Goal: Task Accomplishment & Management: Manage account settings

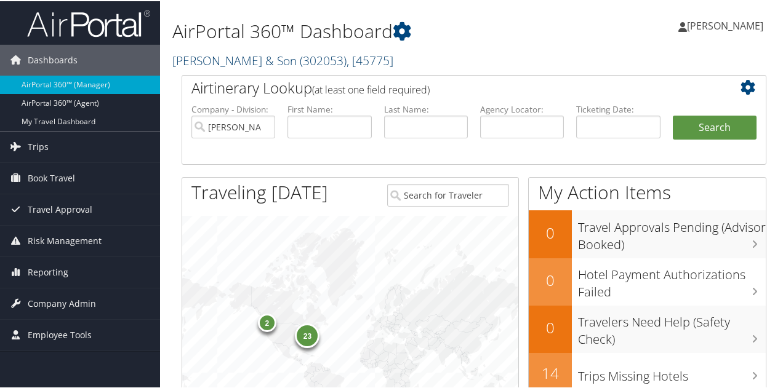
click at [208, 60] on link "CH Guenther & Son ( 302053 ) , [ 45775 ]" at bounding box center [282, 59] width 221 height 17
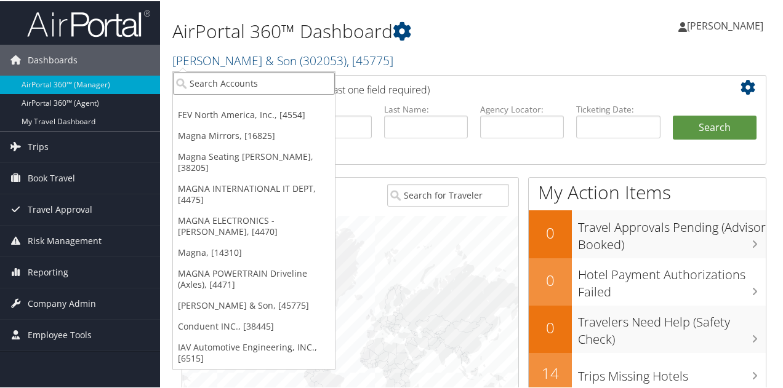
click at [210, 82] on input "search" at bounding box center [254, 82] width 162 height 23
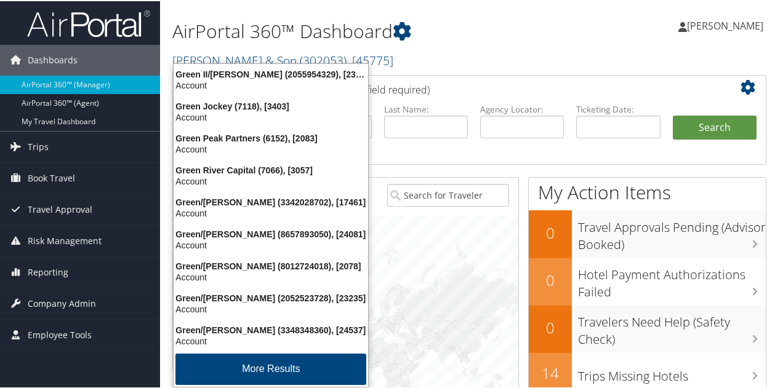
type input "greenpath"
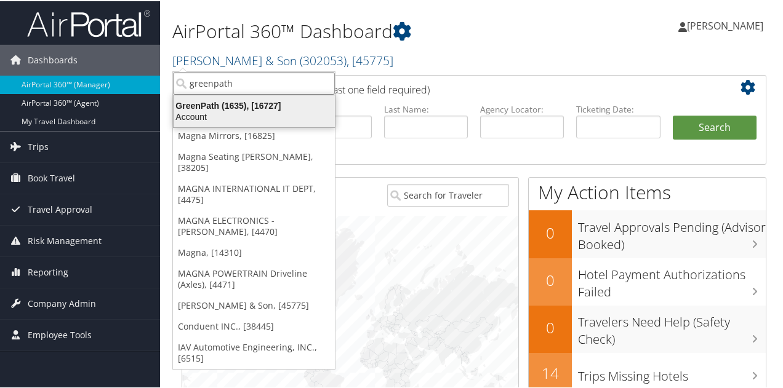
click at [234, 99] on div "GreenPath (1635), [16727]" at bounding box center [254, 104] width 176 height 11
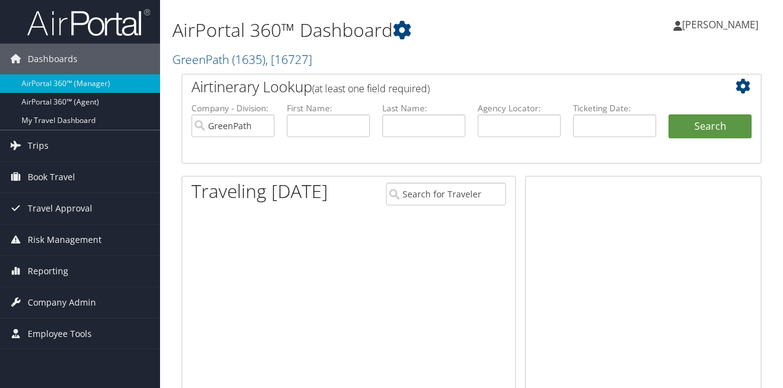
scroll to position [179, 0]
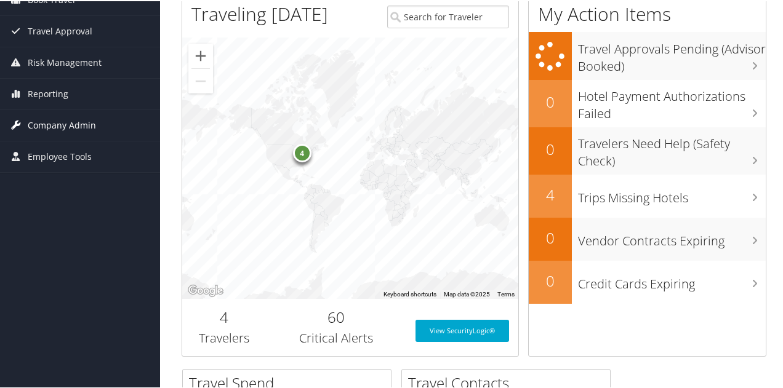
click at [63, 124] on span "Company Admin" at bounding box center [62, 124] width 68 height 31
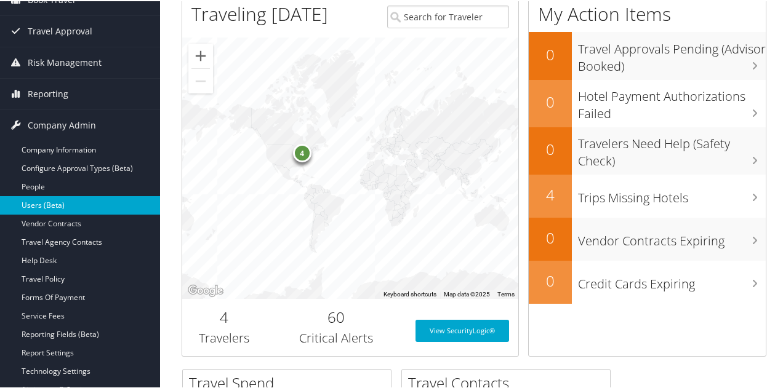
click at [50, 197] on link "Users (Beta)" at bounding box center [80, 204] width 160 height 18
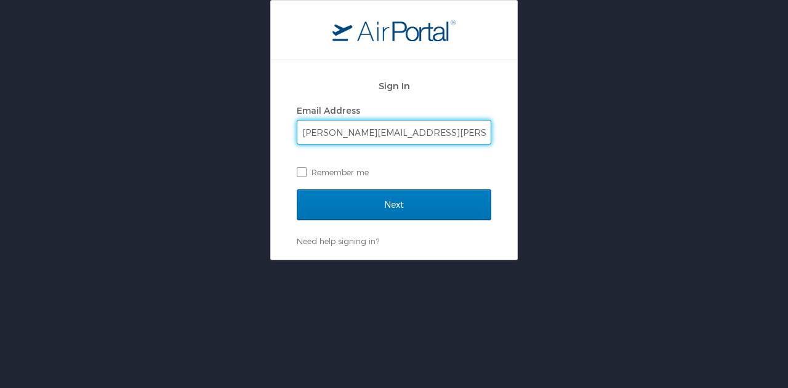
type input "byron.ruffin@cbtravel.com"
click at [295, 171] on div "Sign In Email Address byron.ruffin@cbtravel.com Remember me Next Need help sign…" at bounding box center [394, 159] width 246 height 199
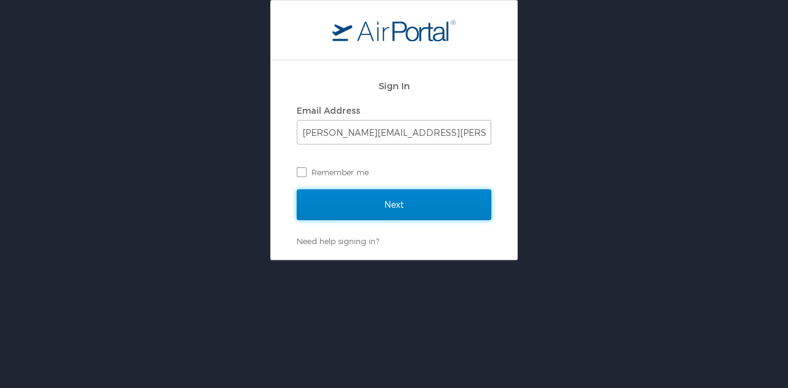
click at [323, 198] on input "Next" at bounding box center [394, 205] width 195 height 31
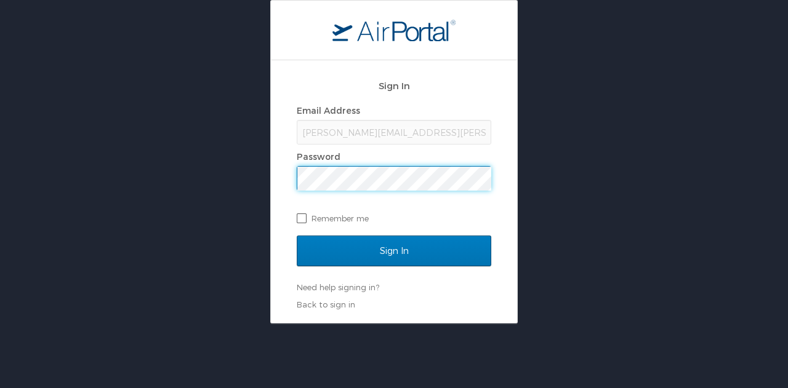
click at [305, 218] on label "Remember me" at bounding box center [394, 218] width 195 height 18
click at [305, 218] on input "Remember me" at bounding box center [301, 218] width 8 height 8
checkbox input "true"
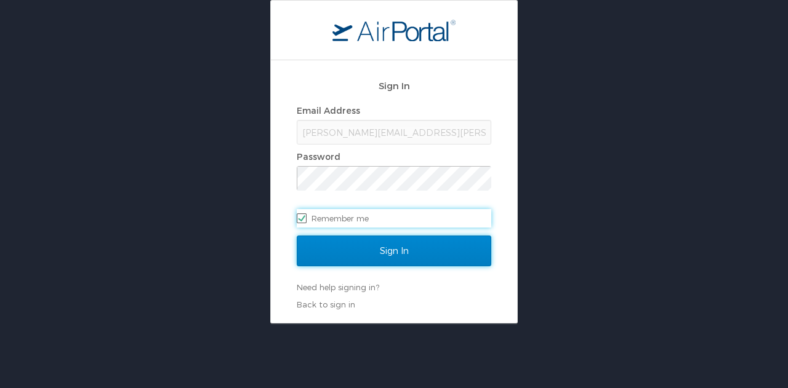
click at [310, 246] on input "Sign In" at bounding box center [394, 251] width 195 height 31
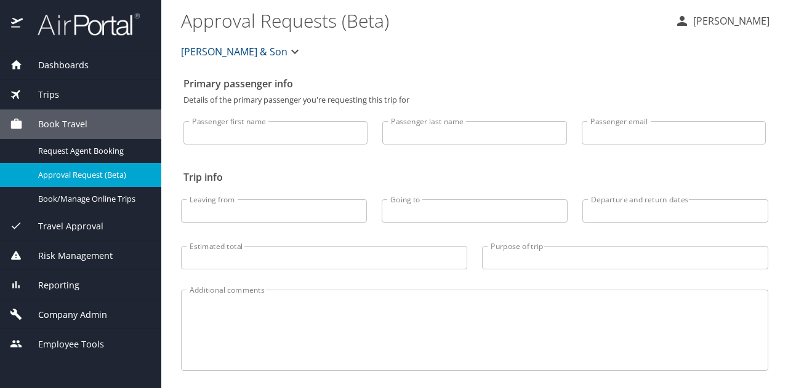
click at [241, 53] on span "[PERSON_NAME] & Son" at bounding box center [234, 51] width 107 height 17
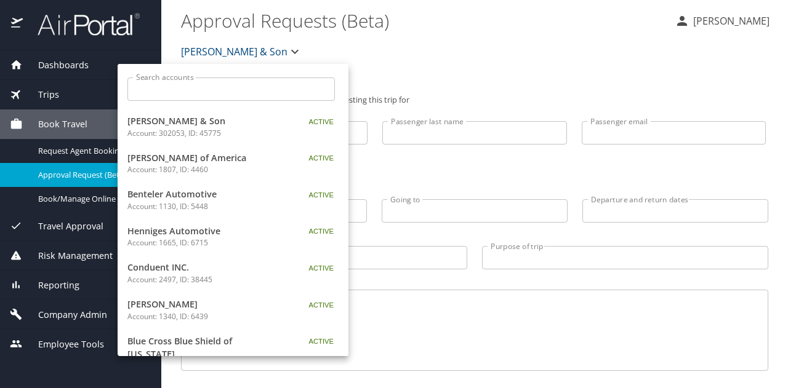
click at [247, 88] on input "Search accounts" at bounding box center [234, 89] width 199 height 23
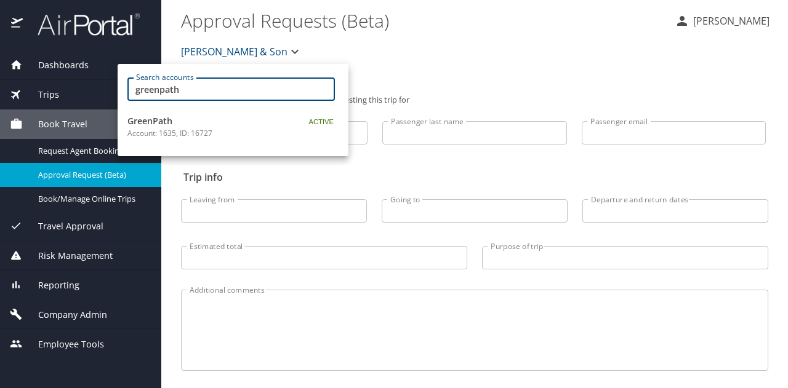
type input "greenpath"
click at [174, 113] on link "GreenPath Account: 1635, ID: 16727" at bounding box center [233, 126] width 231 height 37
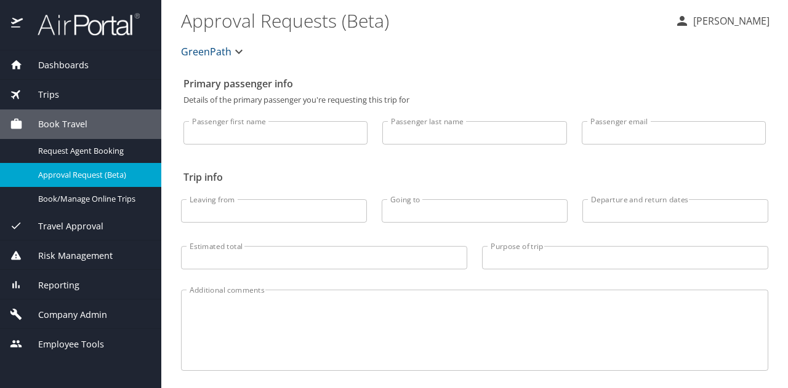
click at [466, 136] on input "Passenger last name" at bounding box center [474, 132] width 184 height 23
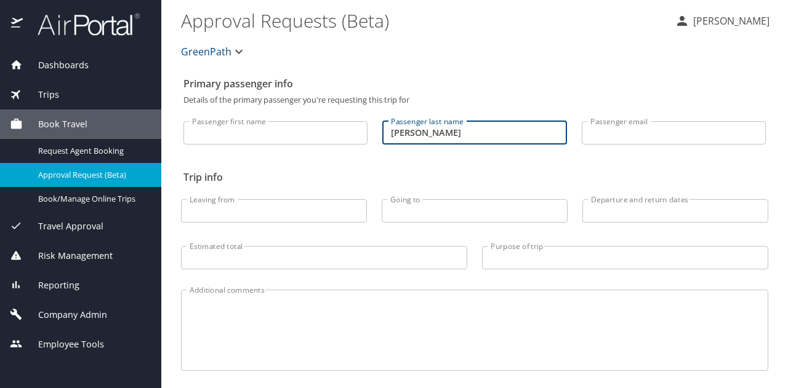
type input "bossler"
click at [442, 150] on div "Passenger last name bossler Passenger last name" at bounding box center [474, 129] width 199 height 51
click at [62, 313] on span "Company Admin" at bounding box center [65, 315] width 84 height 14
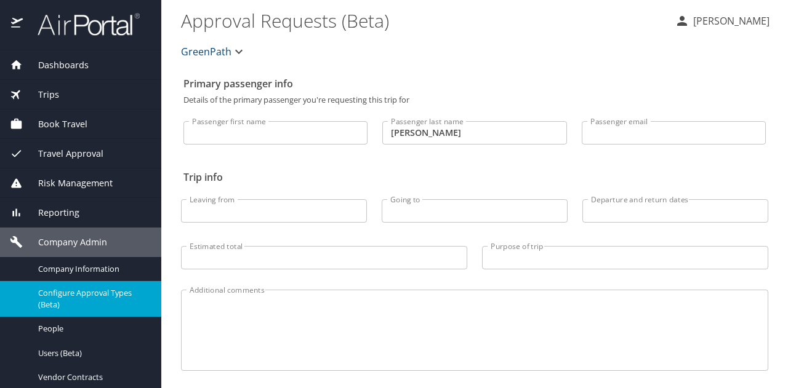
scroll to position [62, 0]
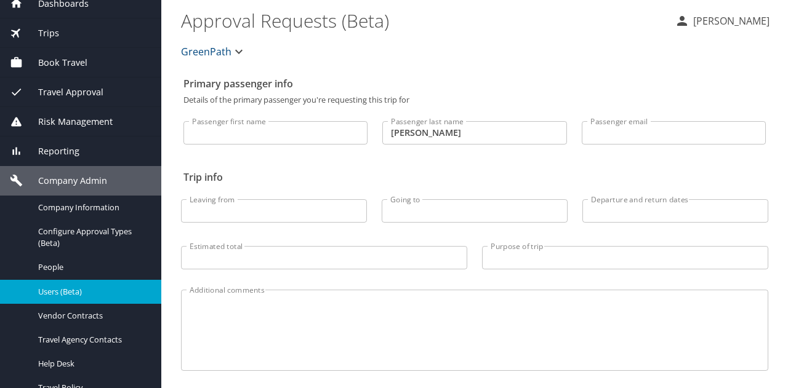
click at [66, 292] on span "Users (Beta)" at bounding box center [92, 292] width 108 height 12
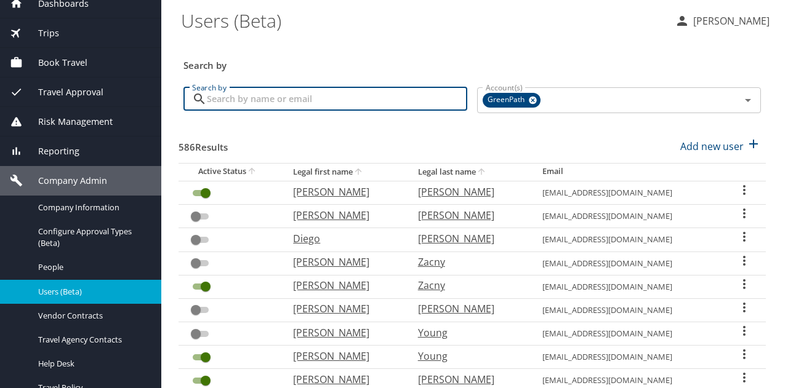
click at [309, 96] on input "Search by" at bounding box center [337, 98] width 260 height 23
type input "bossler"
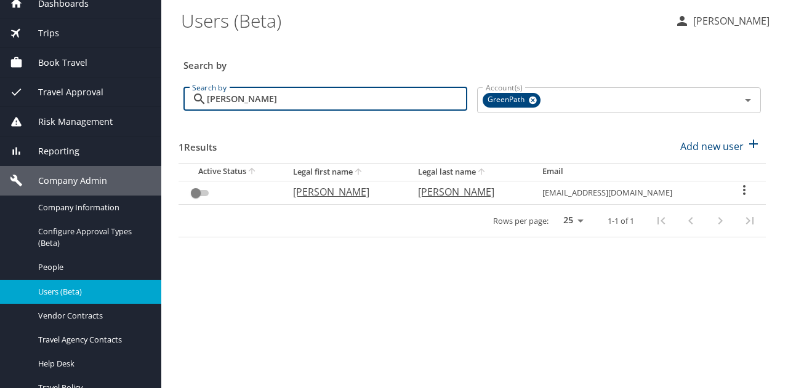
click at [195, 191] on input "User Search Table" at bounding box center [196, 193] width 44 height 15
checkbox input "false"
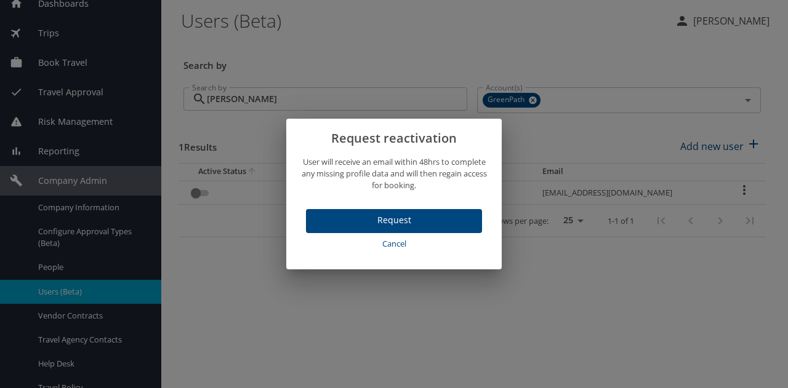
click at [345, 220] on span "Request" at bounding box center [394, 220] width 156 height 15
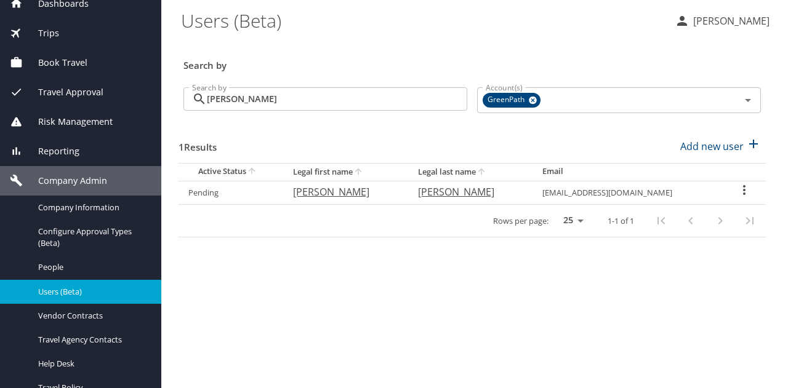
click at [745, 189] on icon "User Search Table" at bounding box center [744, 190] width 15 height 15
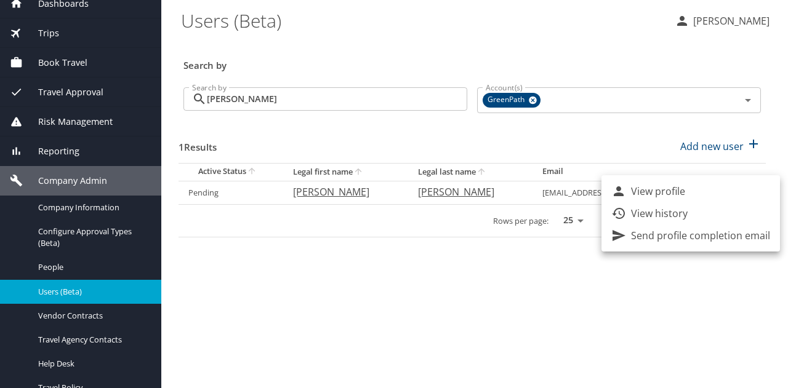
click at [458, 264] on div at bounding box center [394, 194] width 788 height 388
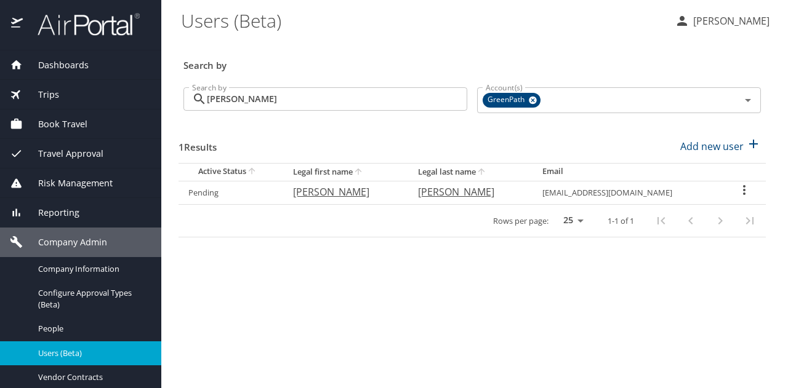
click at [60, 63] on span "Dashboards" at bounding box center [56, 65] width 66 height 14
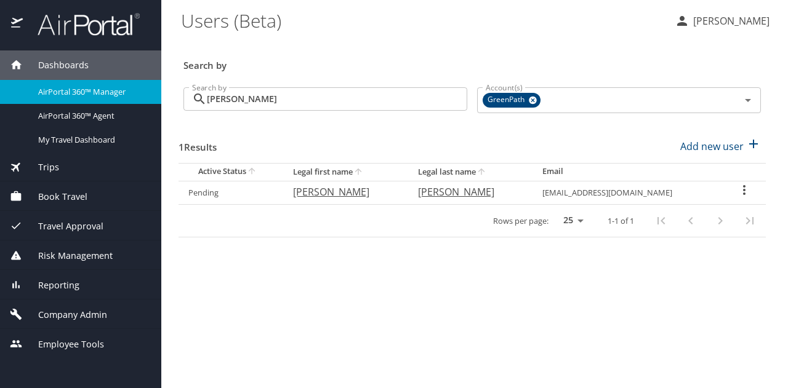
click at [93, 87] on span "AirPortal 360™ Manager" at bounding box center [92, 92] width 108 height 12
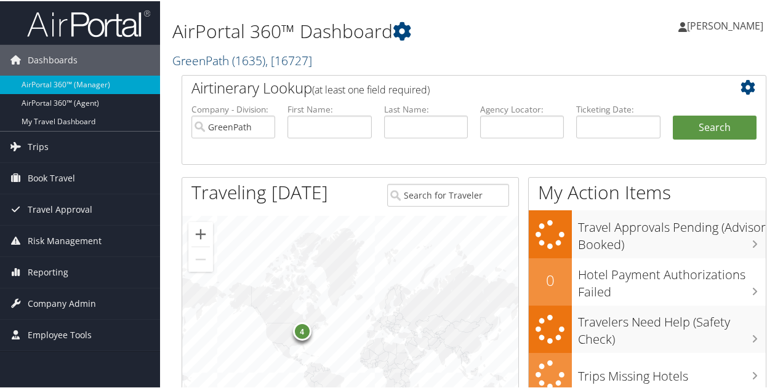
click at [206, 60] on link "GreenPath ( 1635 ) , [ 16727 ]" at bounding box center [242, 59] width 140 height 17
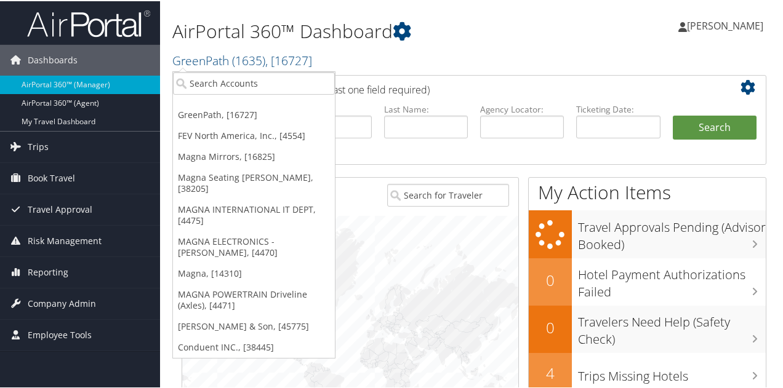
click at [213, 134] on link "FEV North America, Inc., [4554]" at bounding box center [254, 134] width 162 height 21
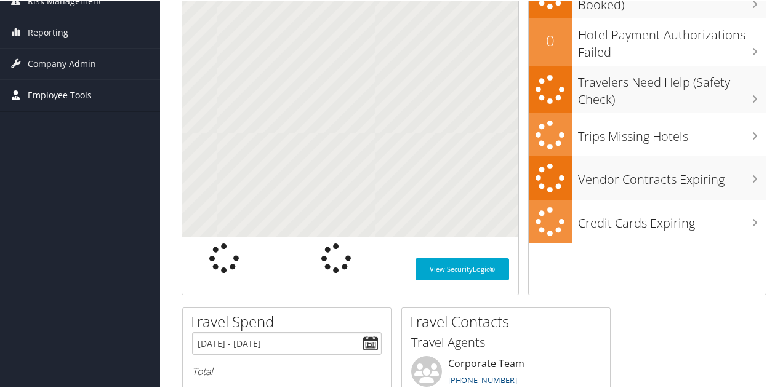
scroll to position [240, 0]
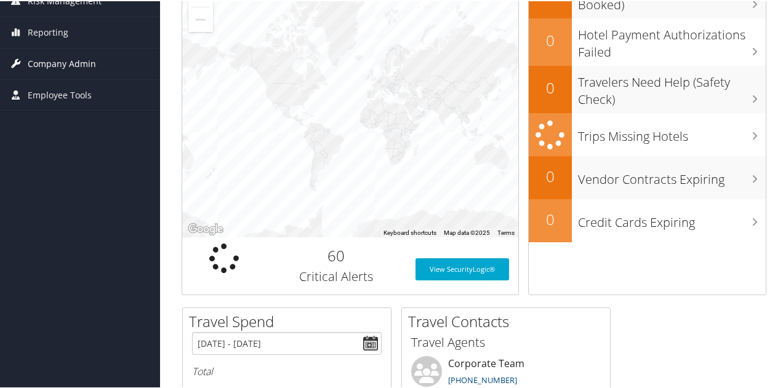
click at [57, 57] on span "Company Admin" at bounding box center [62, 62] width 68 height 31
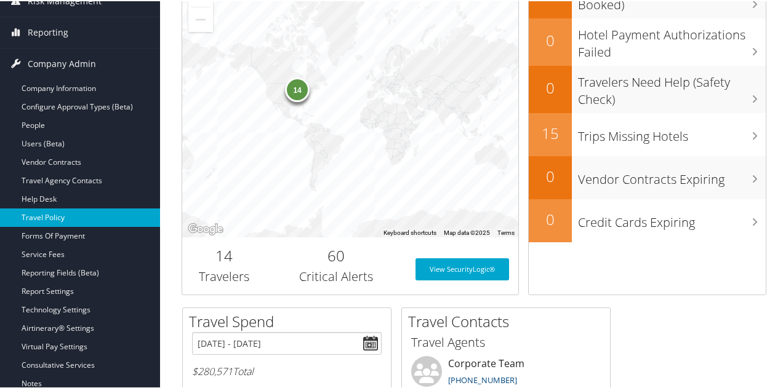
click at [67, 212] on link "Travel Policy" at bounding box center [80, 216] width 160 height 18
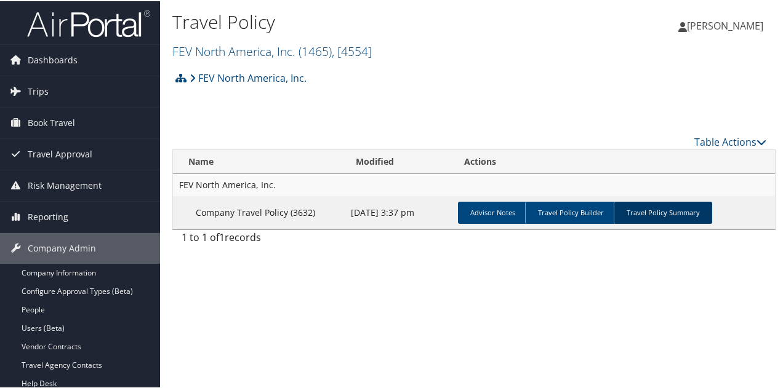
click at [662, 206] on link "Travel Policy Summary" at bounding box center [663, 212] width 98 height 22
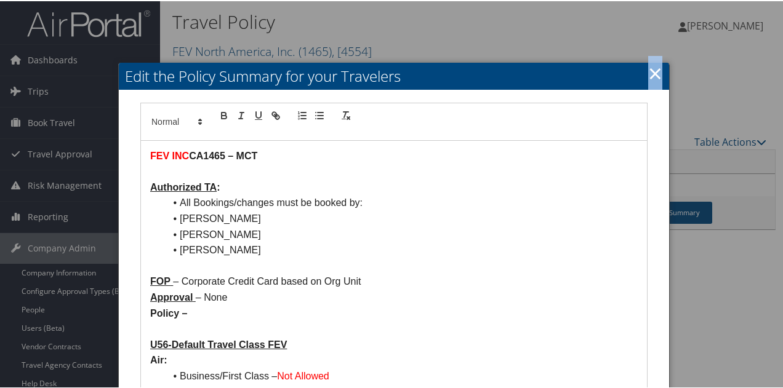
click at [651, 72] on link "×" at bounding box center [655, 72] width 14 height 25
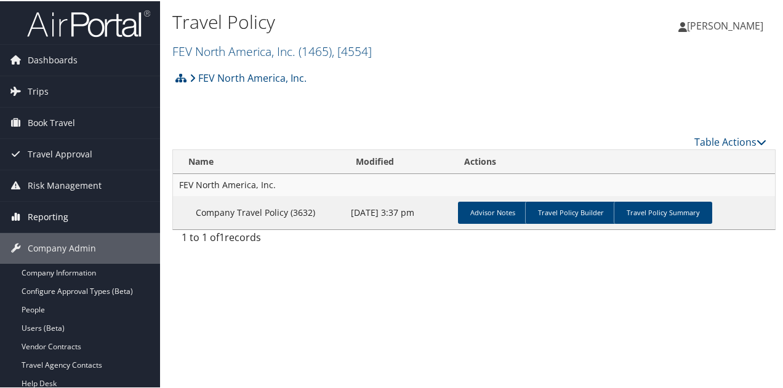
scroll to position [62, 0]
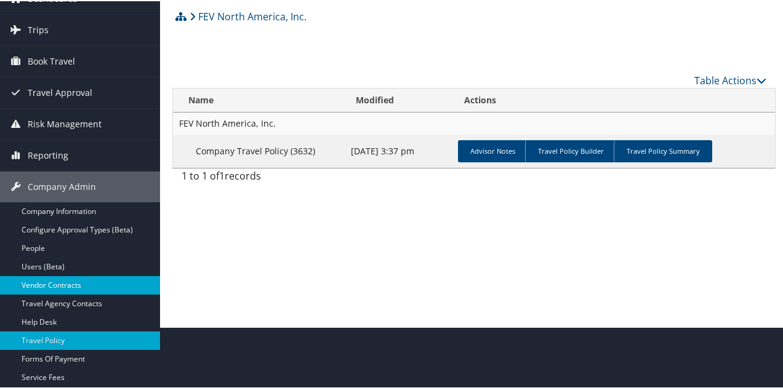
click at [58, 283] on link "Vendor Contracts" at bounding box center [80, 284] width 160 height 18
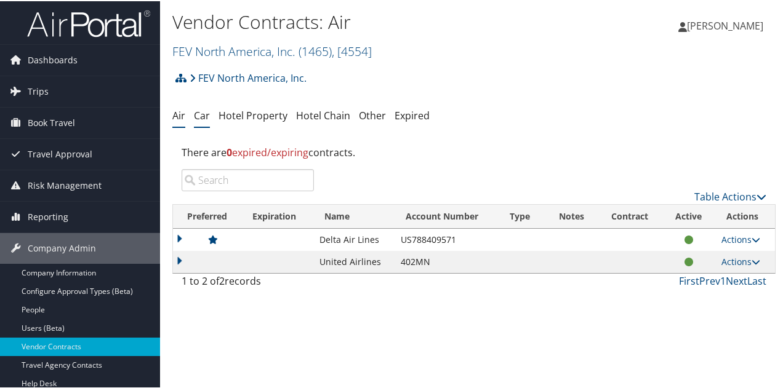
click at [205, 113] on link "Car" at bounding box center [202, 115] width 16 height 14
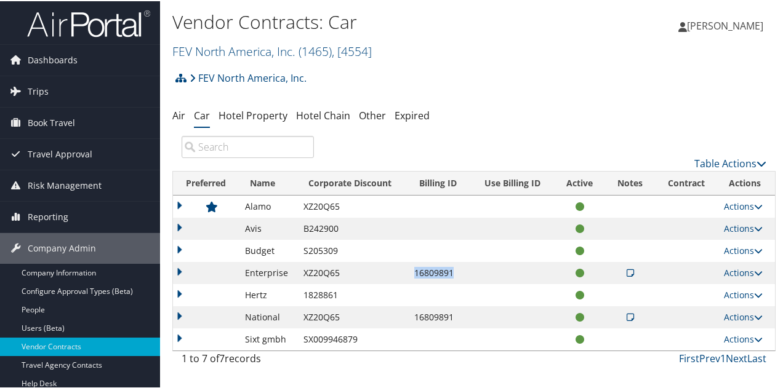
drag, startPoint x: 454, startPoint y: 265, endPoint x: 411, endPoint y: 269, distance: 42.6
click at [411, 269] on td "16809891" at bounding box center [439, 272] width 63 height 22
copy td "16809891"
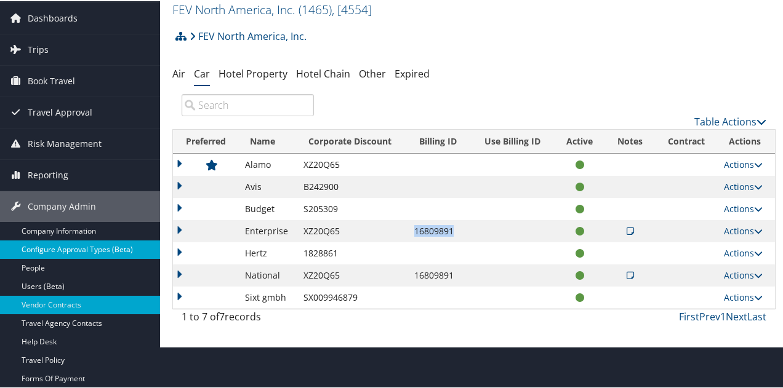
scroll to position [62, 0]
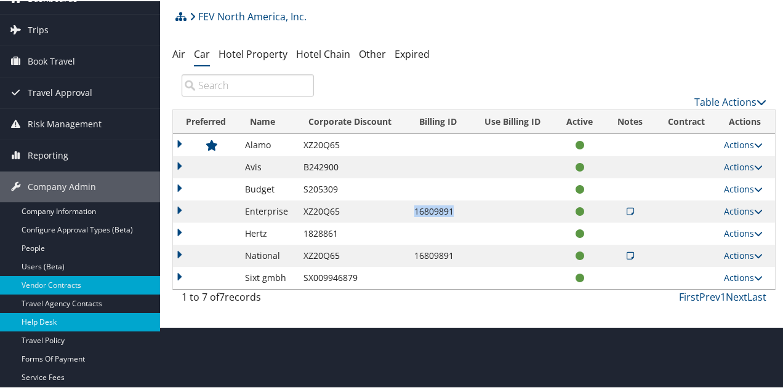
click at [65, 318] on link "Help Desk" at bounding box center [80, 321] width 160 height 18
